Goal: Information Seeking & Learning: Learn about a topic

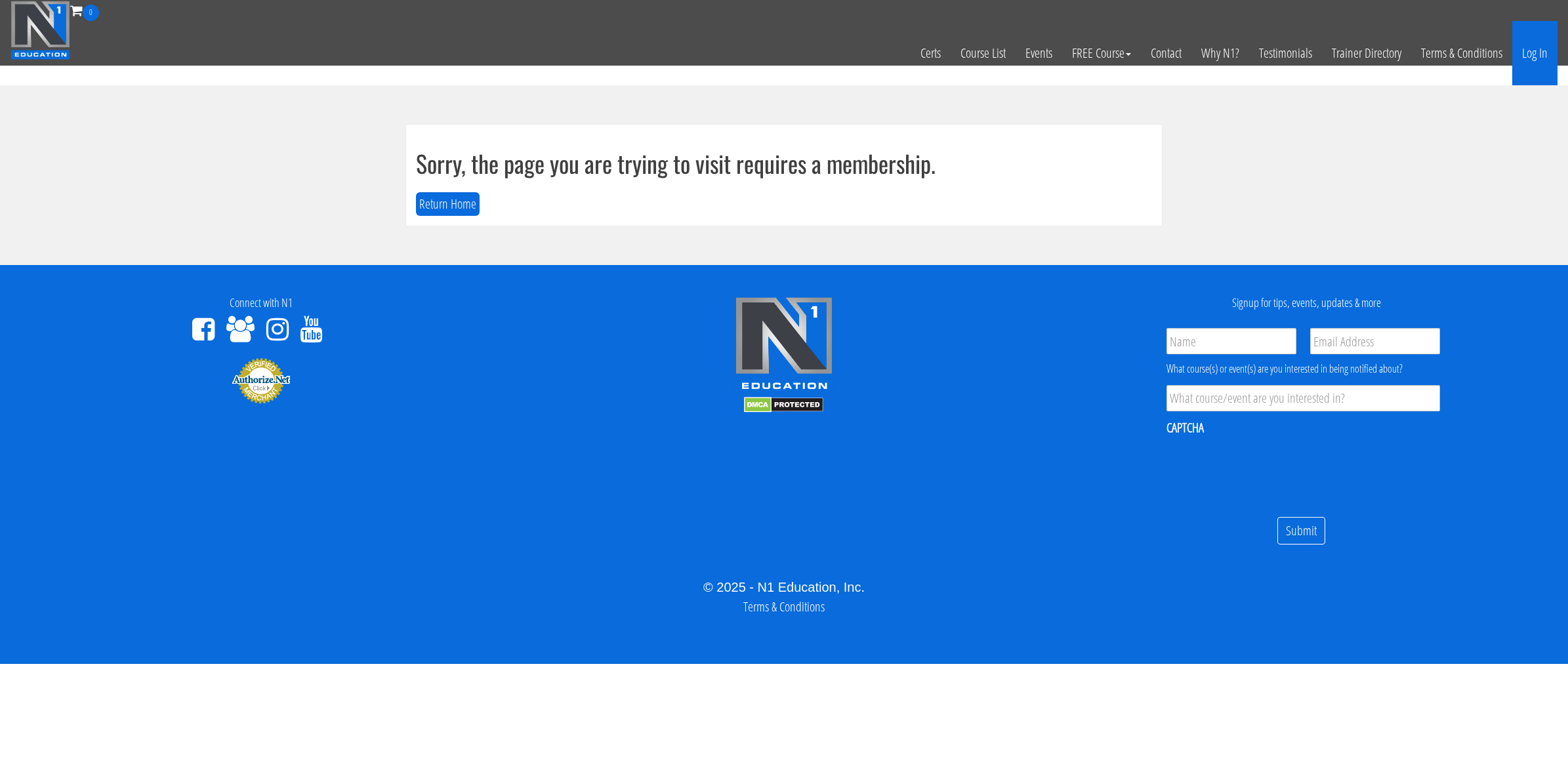
click at [1532, 57] on link "Log In" at bounding box center [1534, 53] width 45 height 65
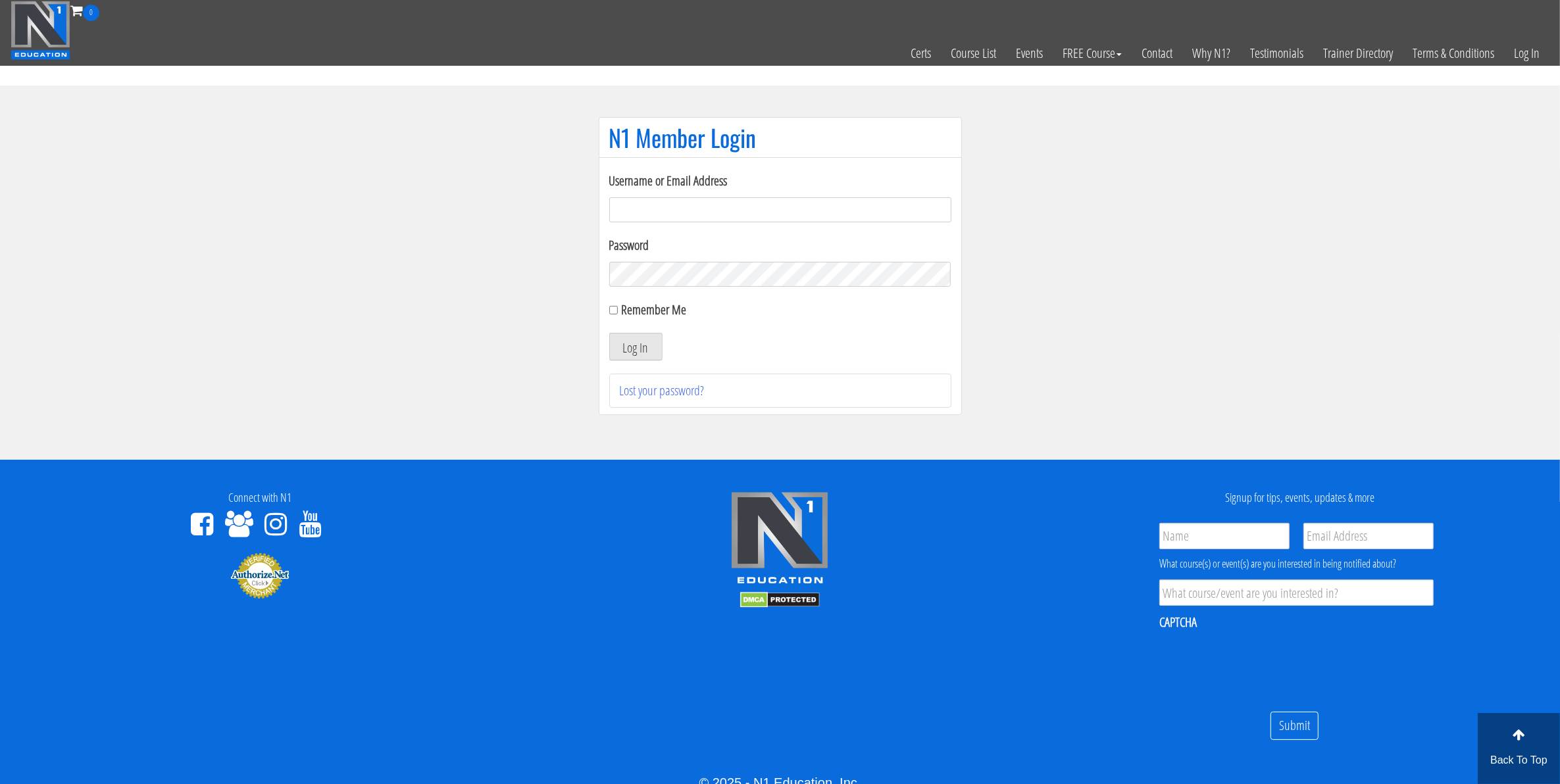
type input "mccademorgan1@gmail.com"
click at [640, 367] on div "Username or Email Address mccademorgan1@gmail.com Password Remember Me Log In L…" at bounding box center [780, 289] width 342 height 237
click at [638, 361] on button "Log In" at bounding box center [636, 346] width 53 height 28
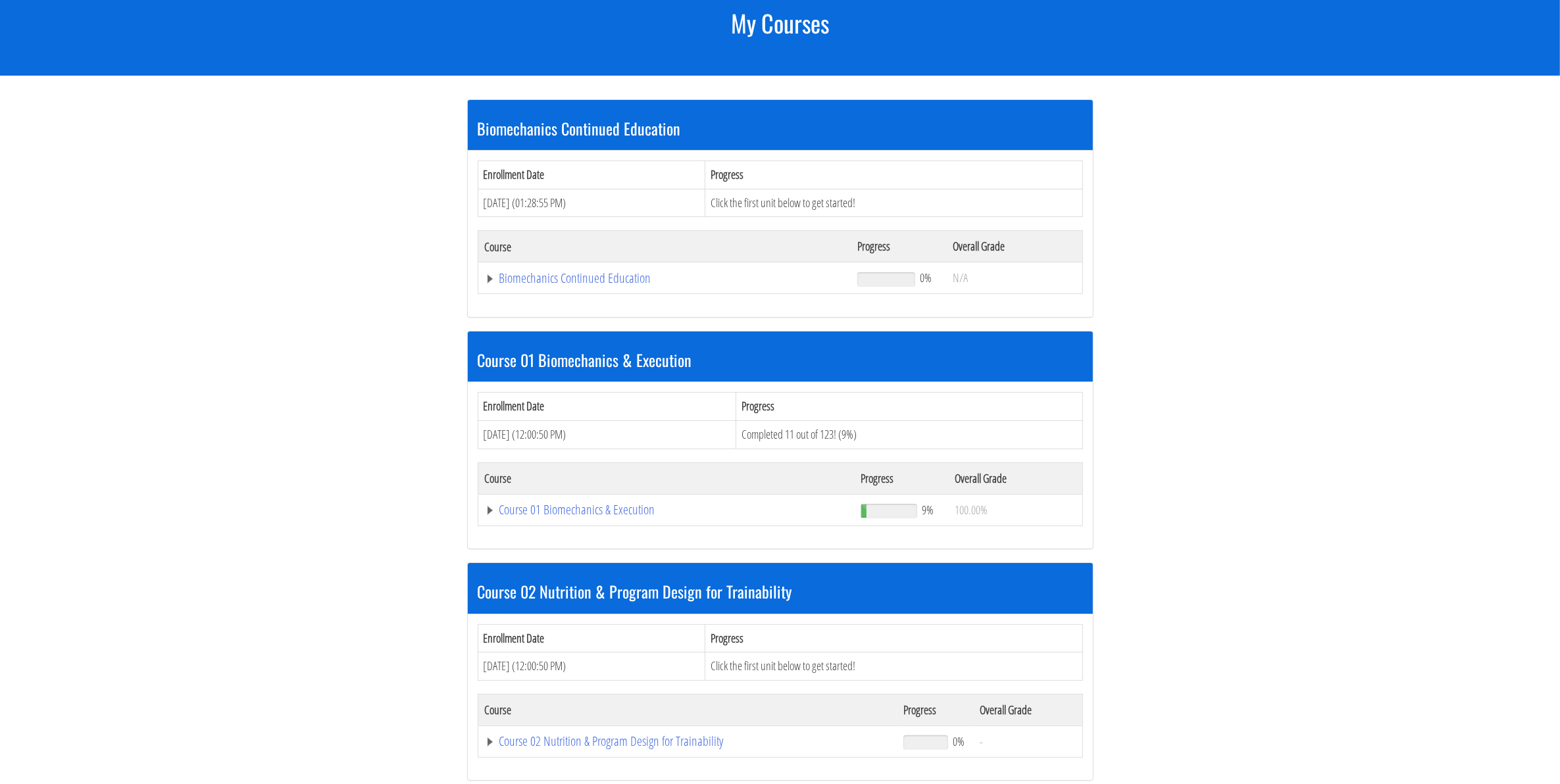
scroll to position [164, 0]
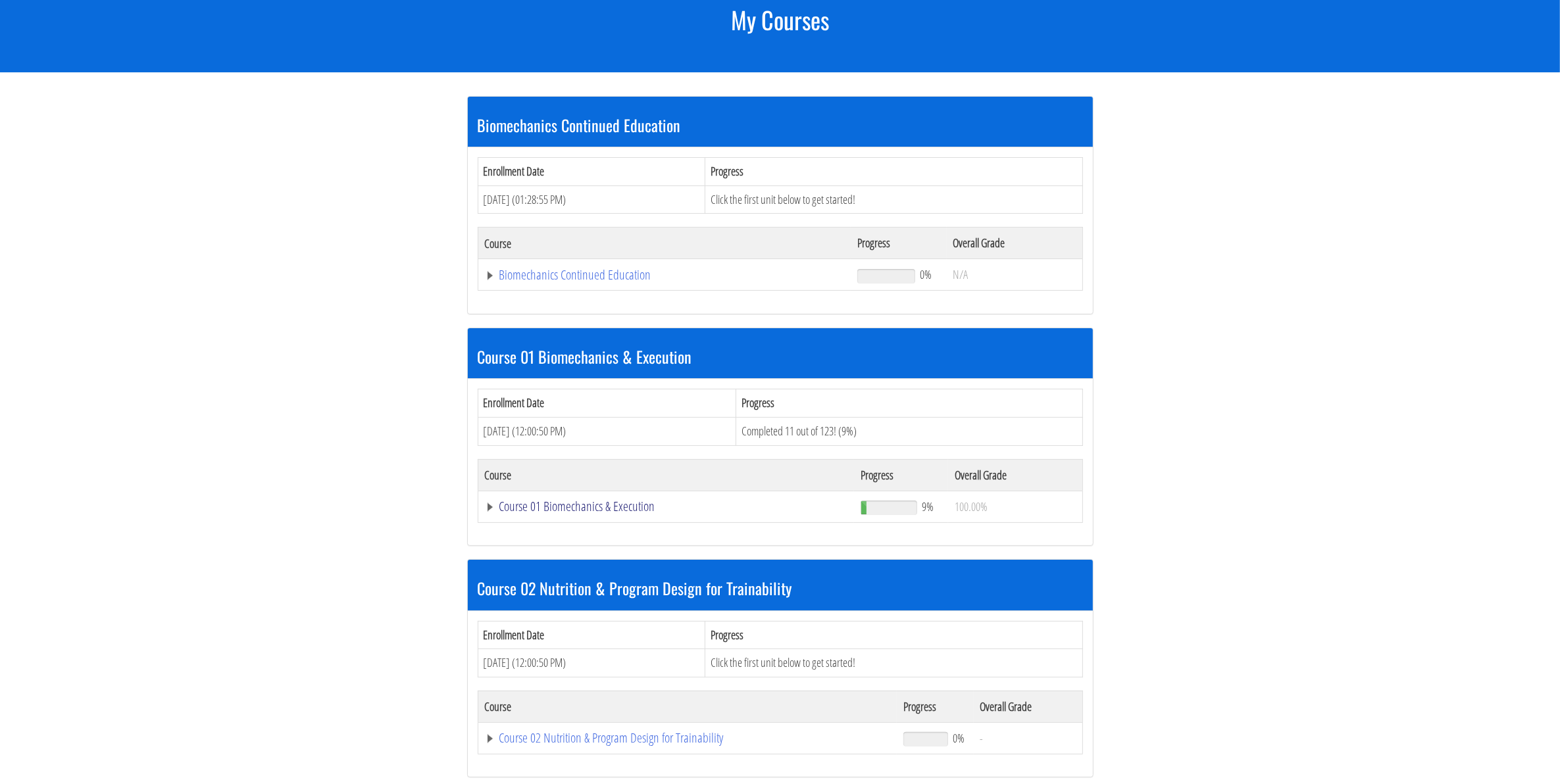
click at [508, 282] on link "Course 01 Biomechanics & Execution" at bounding box center [665, 275] width 360 height 13
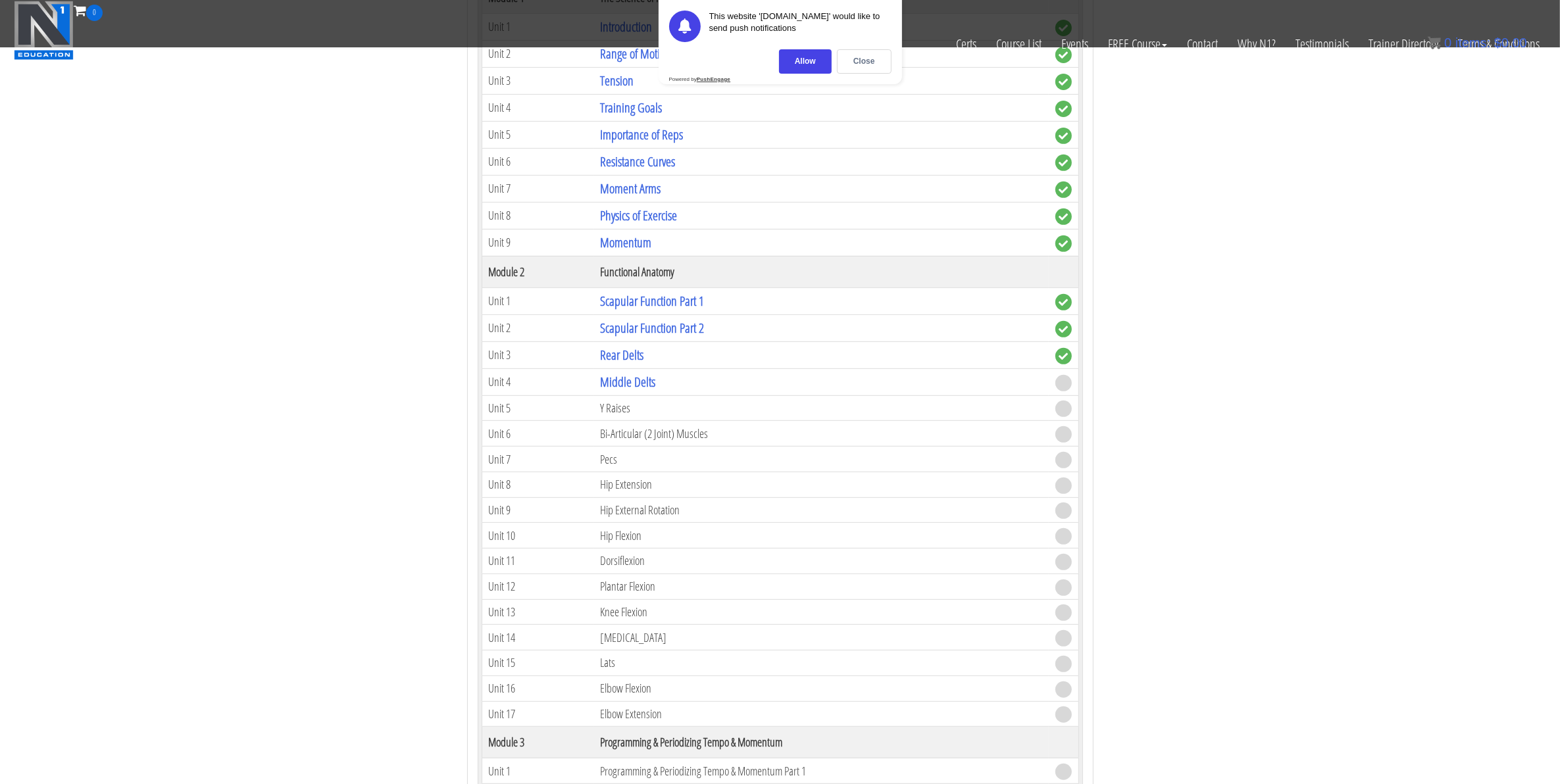
scroll to position [658, 0]
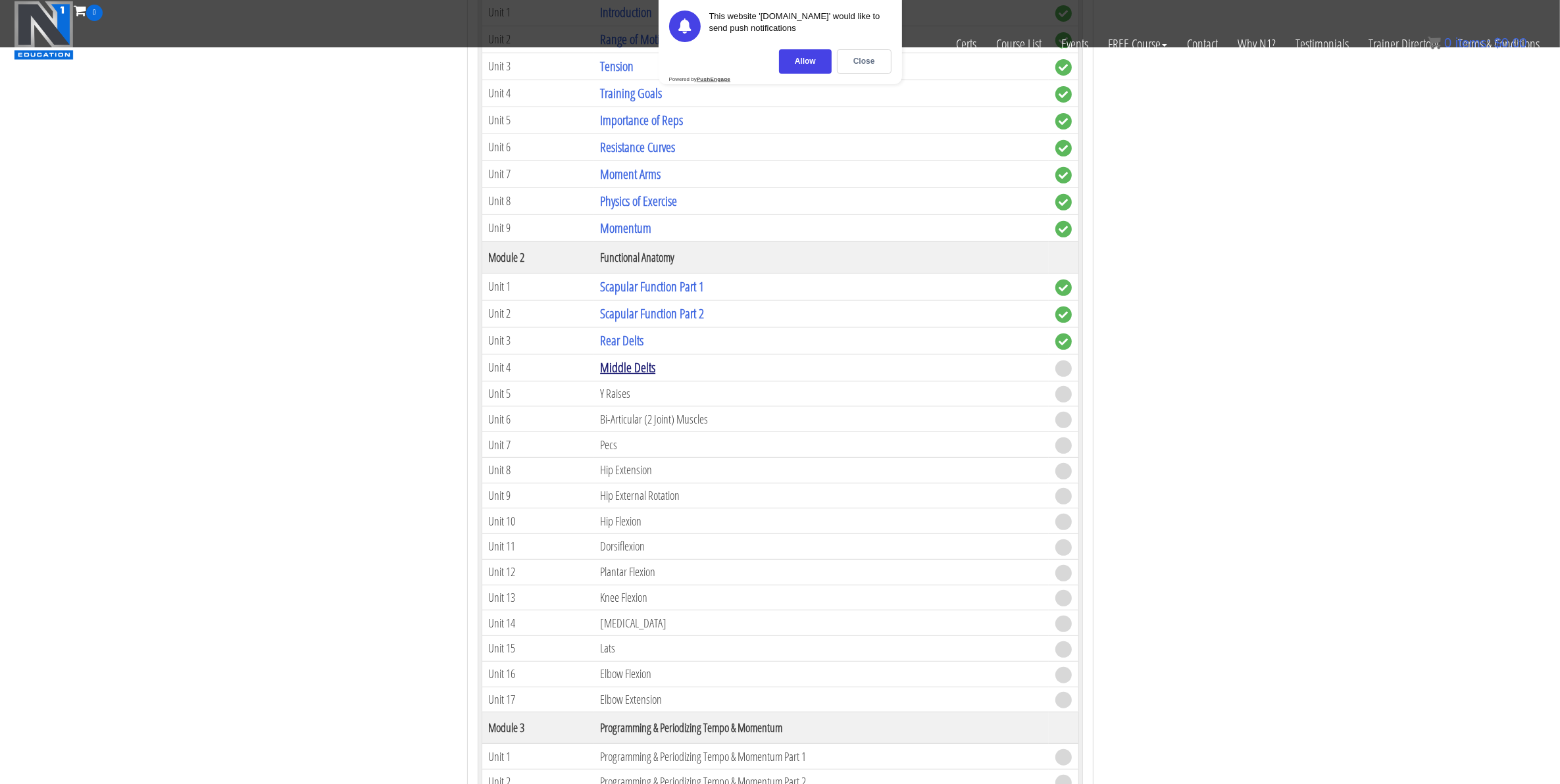
click at [639, 376] on link "Middle Delts" at bounding box center [628, 367] width 55 height 18
